Goal: Information Seeking & Learning: Learn about a topic

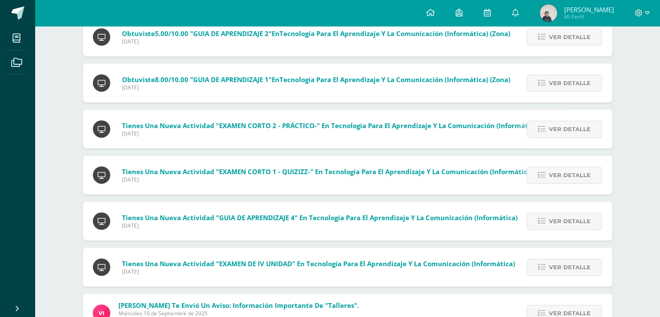
scroll to position [609, 0]
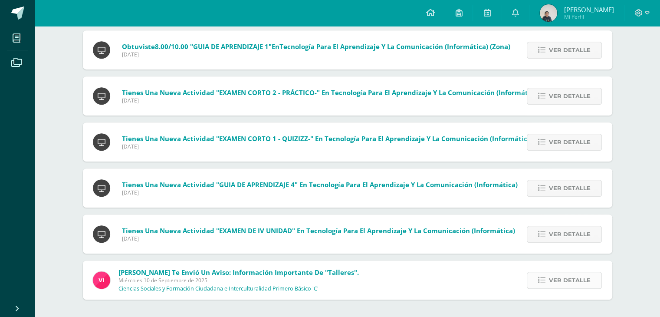
click at [560, 276] on span "Ver detalle" at bounding box center [570, 280] width 42 height 16
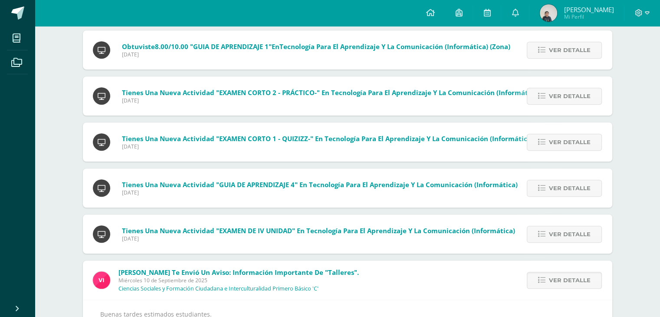
scroll to position [714, 0]
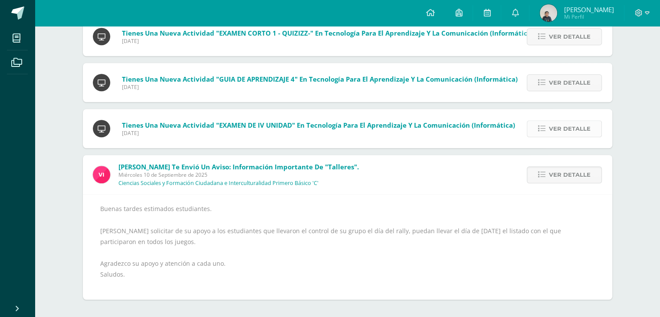
click at [540, 124] on link "Ver detalle" at bounding box center [564, 128] width 75 height 17
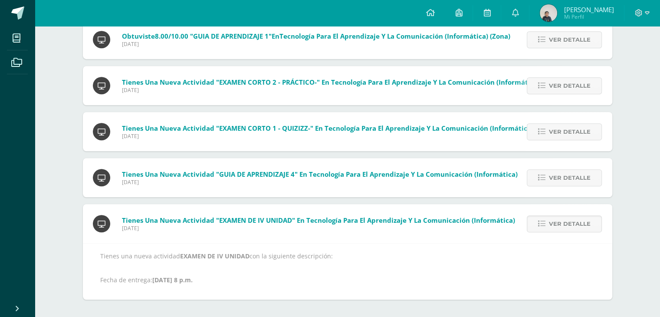
scroll to position [619, 0]
click at [537, 177] on link "Ver detalle" at bounding box center [564, 177] width 75 height 17
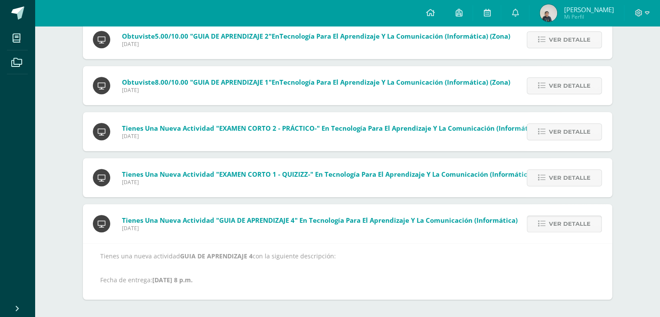
scroll to position [573, 0]
click at [541, 180] on icon at bounding box center [541, 177] width 7 height 7
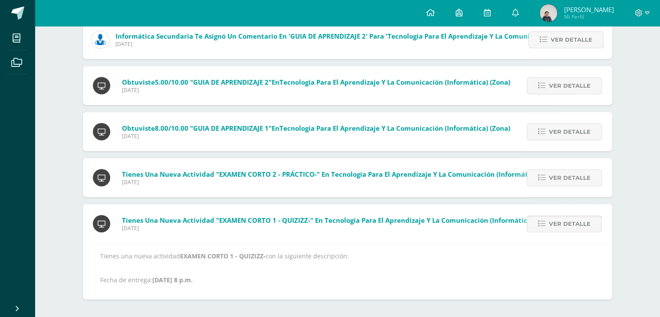
scroll to position [528, 0]
click at [550, 176] on span "Ver detalle" at bounding box center [570, 178] width 42 height 16
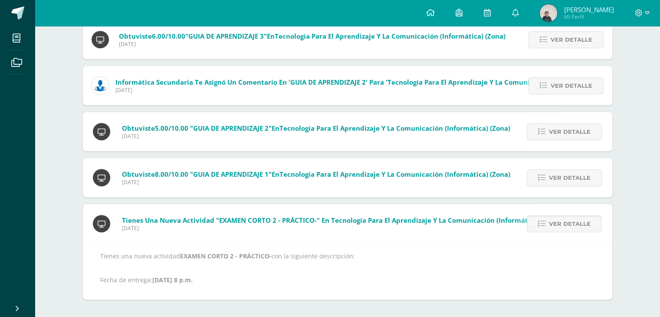
scroll to position [482, 0]
click at [548, 181] on link "Ver detalle" at bounding box center [564, 177] width 75 height 17
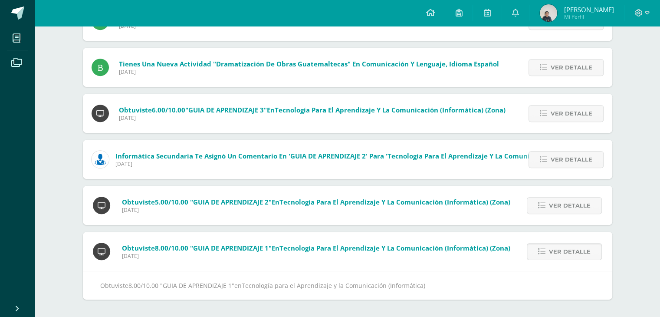
scroll to position [408, 0]
click at [545, 208] on icon at bounding box center [541, 205] width 7 height 7
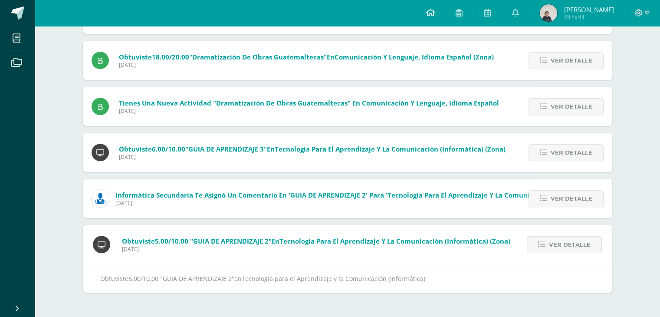
scroll to position [362, 0]
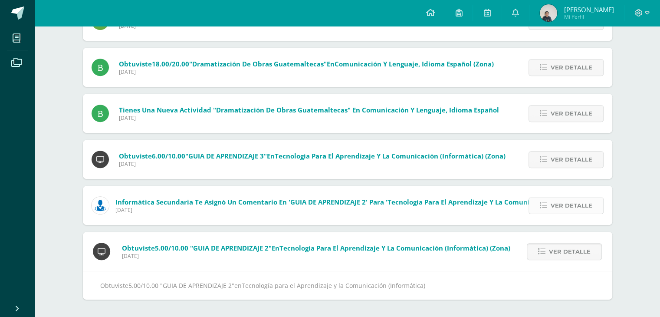
click at [545, 209] on link "Ver detalle" at bounding box center [565, 205] width 75 height 17
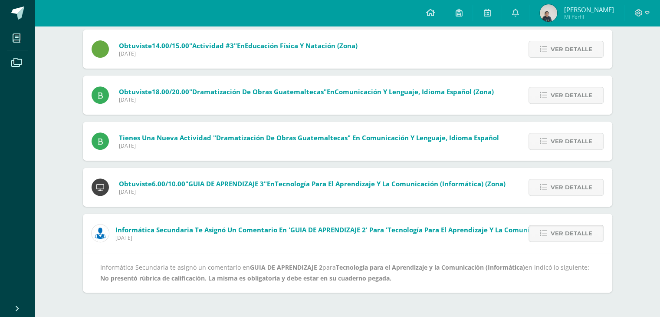
scroll to position [327, 0]
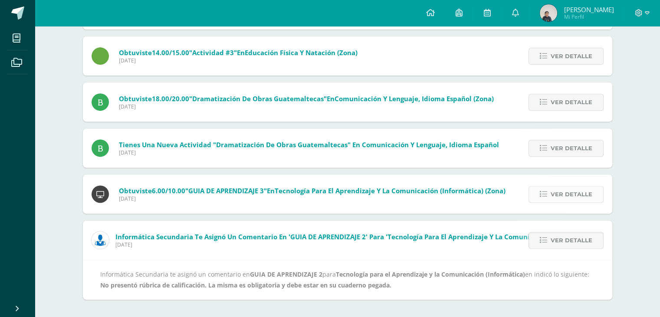
click at [541, 195] on icon at bounding box center [543, 193] width 7 height 7
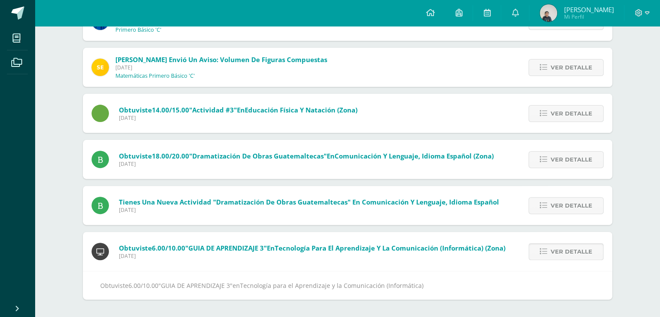
scroll to position [270, 0]
click at [550, 206] on link "Ver detalle" at bounding box center [565, 205] width 75 height 17
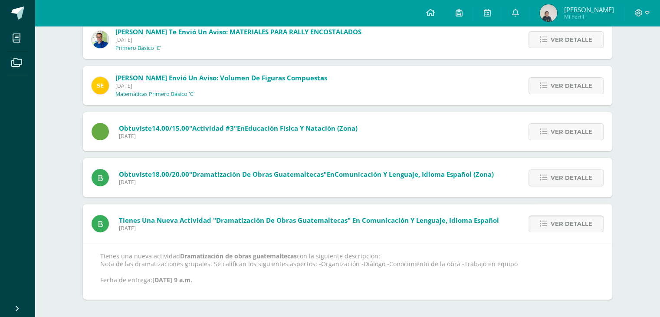
scroll to position [252, 0]
click at [547, 174] on icon at bounding box center [543, 177] width 7 height 7
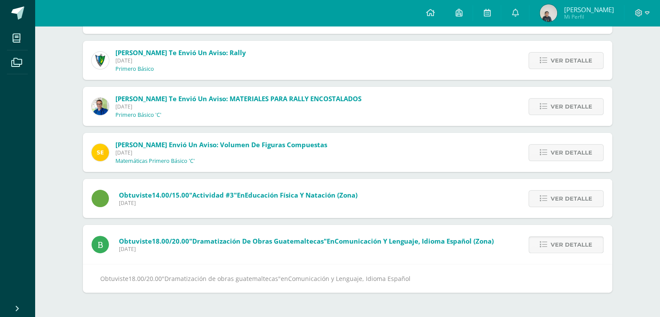
scroll to position [178, 0]
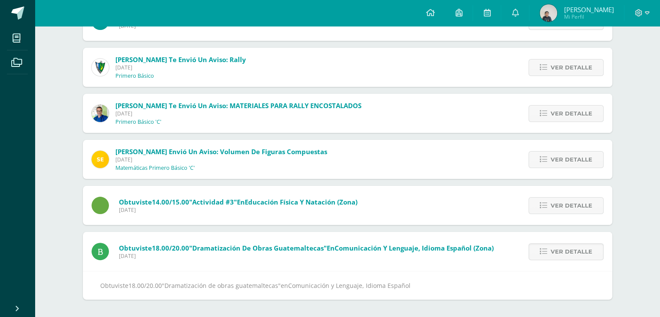
click at [544, 216] on div "Ver detalle" at bounding box center [563, 205] width 97 height 39
click at [544, 206] on icon at bounding box center [543, 205] width 7 height 7
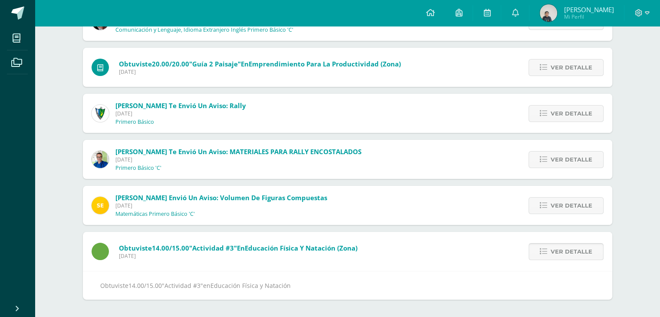
scroll to position [132, 0]
click at [555, 161] on span "Ver detalle" at bounding box center [572, 159] width 42 height 16
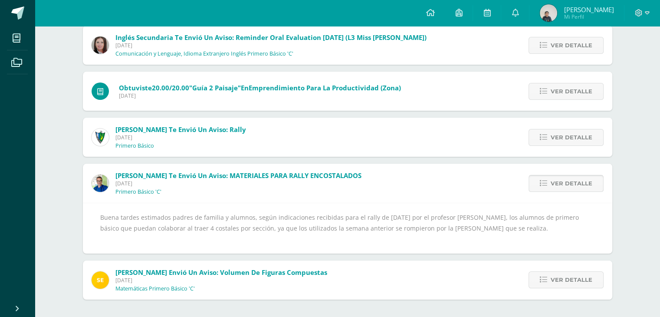
scroll to position [108, 0]
click at [548, 94] on link "Ver detalle" at bounding box center [565, 91] width 75 height 17
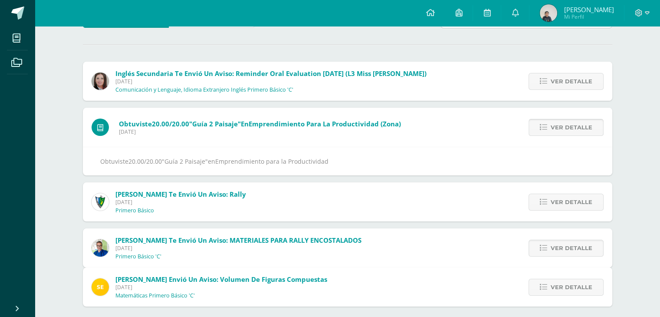
scroll to position [40, 0]
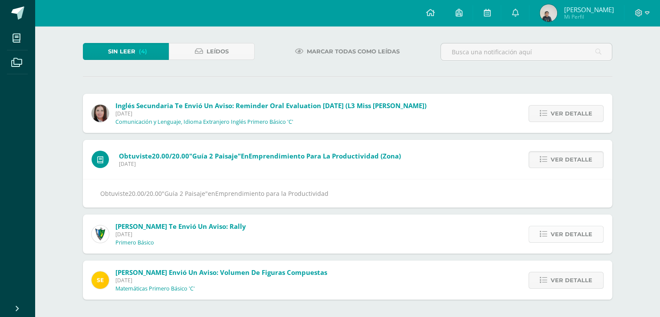
click at [551, 232] on span "Ver detalle" at bounding box center [572, 234] width 42 height 16
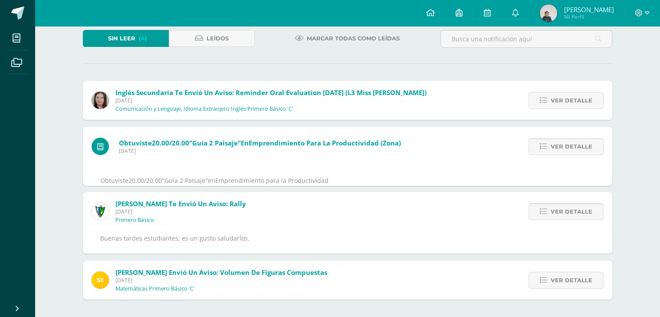
scroll to position [136, 0]
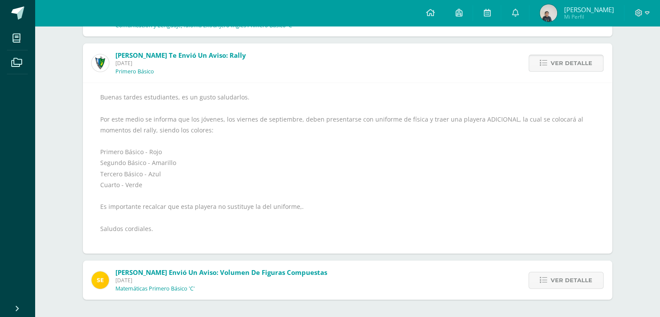
click at [579, 65] on span "Ver detalle" at bounding box center [572, 63] width 42 height 16
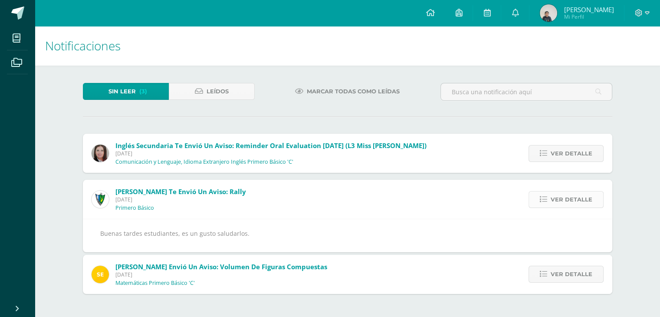
scroll to position [0, 0]
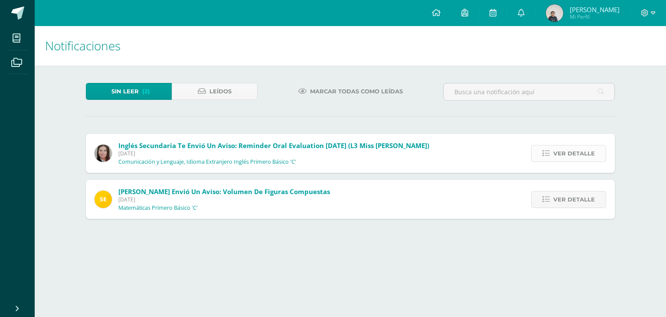
click at [544, 151] on link "Ver detalle" at bounding box center [568, 153] width 75 height 17
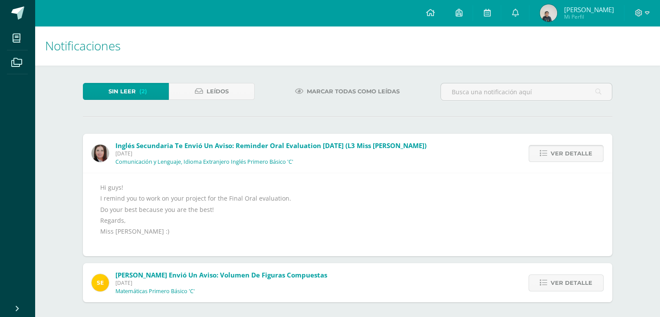
click at [544, 151] on icon at bounding box center [543, 153] width 7 height 7
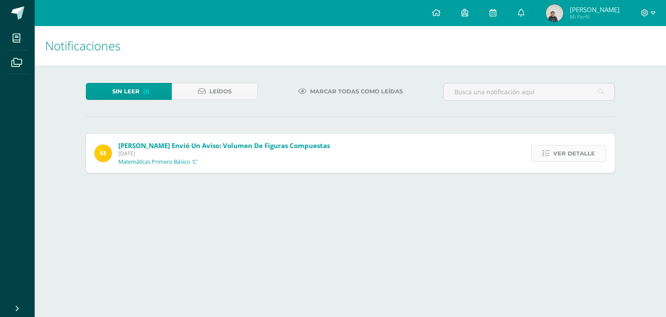
click at [547, 156] on icon at bounding box center [546, 153] width 7 height 7
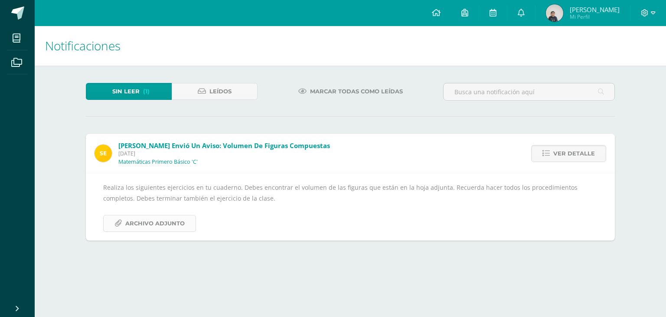
click at [151, 223] on span "Archivo Adjunto" at bounding box center [154, 223] width 59 height 16
click at [542, 151] on link "Ver detalle" at bounding box center [568, 153] width 75 height 17
